Goal: Find specific page/section: Find specific page/section

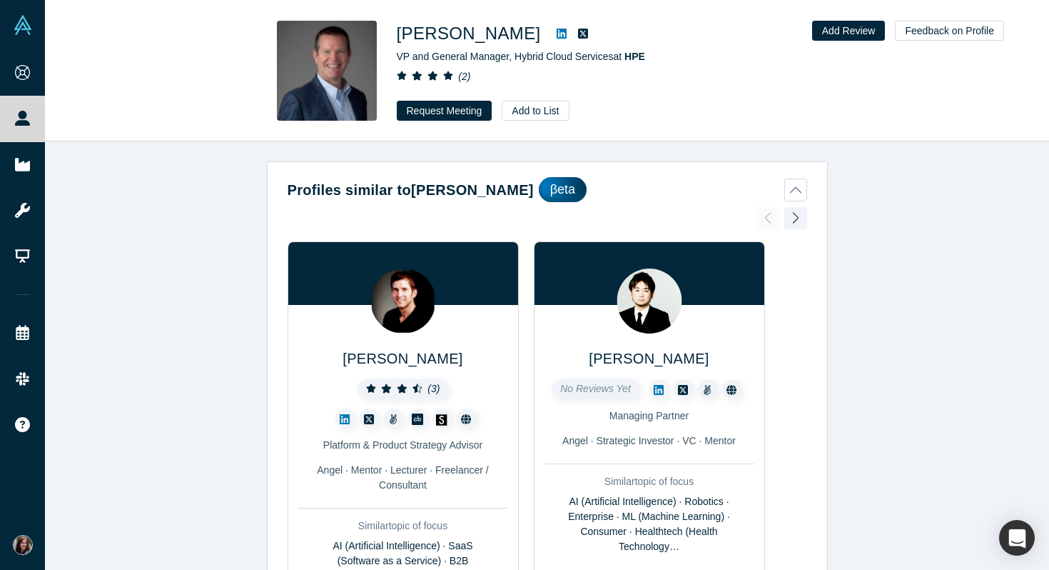
click at [557, 36] on icon at bounding box center [562, 33] width 10 height 11
